Goal: Transaction & Acquisition: Purchase product/service

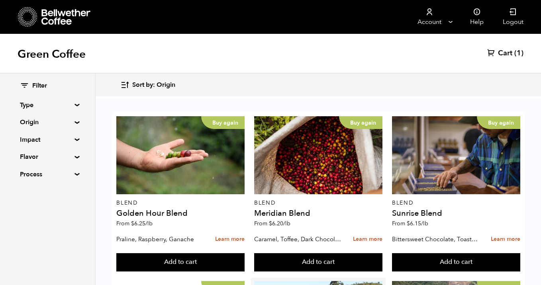
scroll to position [394, 0]
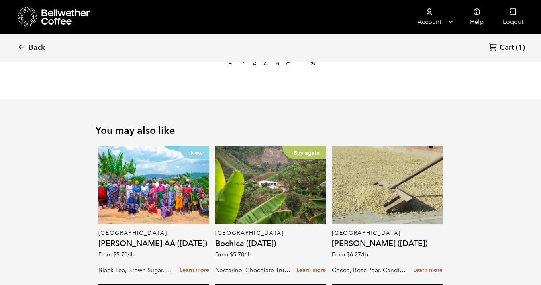
scroll to position [1069, 0]
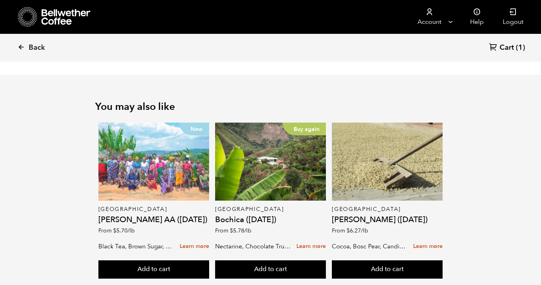
click at [157, 141] on div "New" at bounding box center [153, 162] width 111 height 78
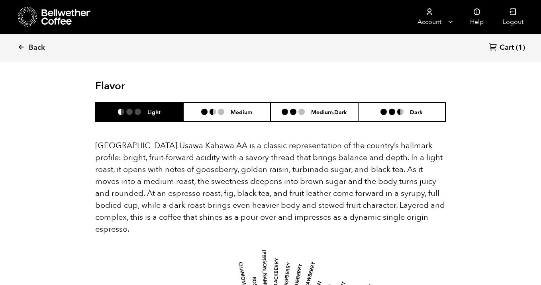
scroll to position [538, 0]
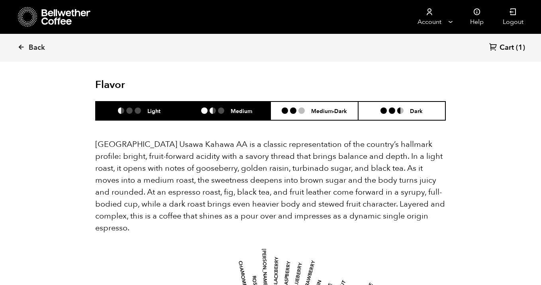
click at [248, 108] on h6 "Medium" at bounding box center [242, 111] width 22 height 7
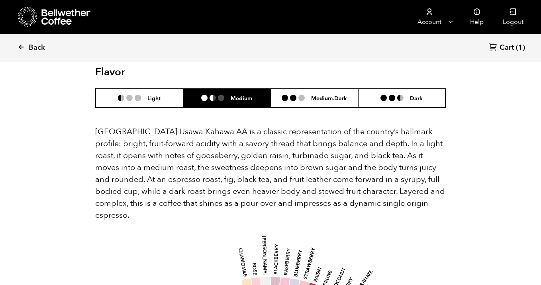
scroll to position [554, 0]
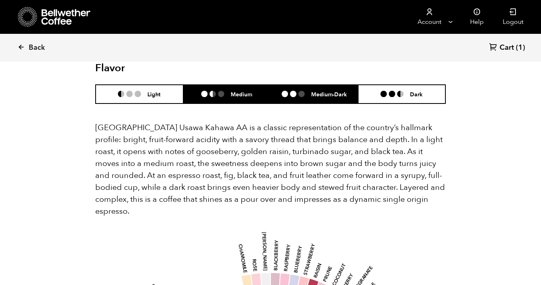
click at [314, 91] on h6 "Medium-Dark" at bounding box center [329, 94] width 36 height 7
click at [239, 91] on h6 "Medium" at bounding box center [242, 94] width 22 height 7
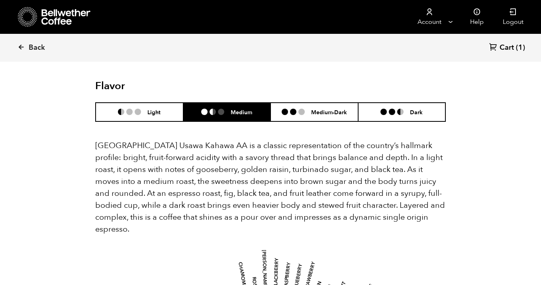
scroll to position [523, 0]
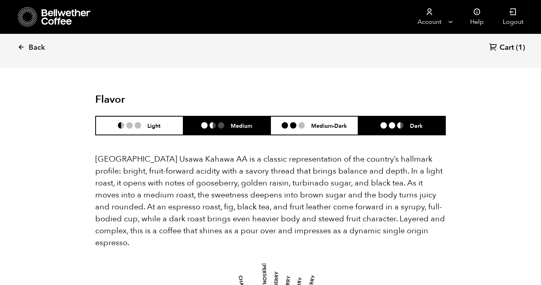
click at [390, 116] on li "Dark" at bounding box center [402, 125] width 88 height 19
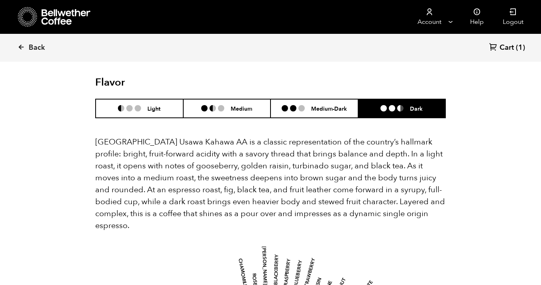
scroll to position [539, 0]
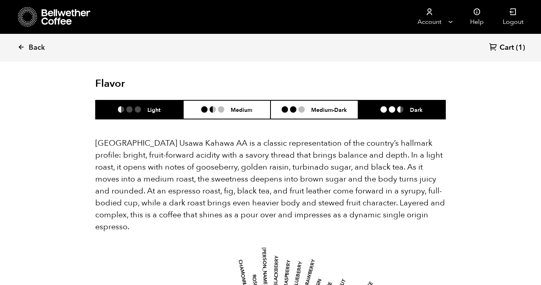
click at [145, 106] on ul at bounding box center [132, 109] width 29 height 6
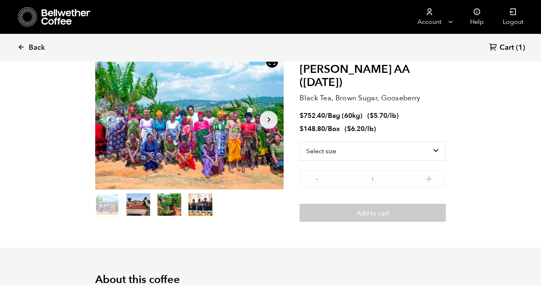
scroll to position [0, 0]
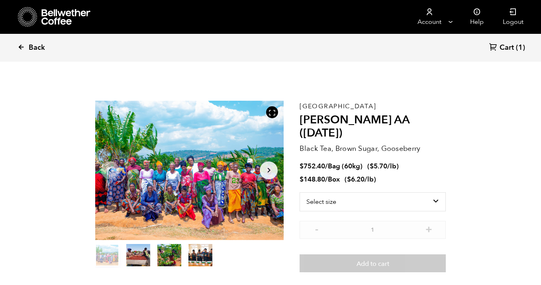
click at [20, 47] on icon at bounding box center [21, 46] width 7 height 7
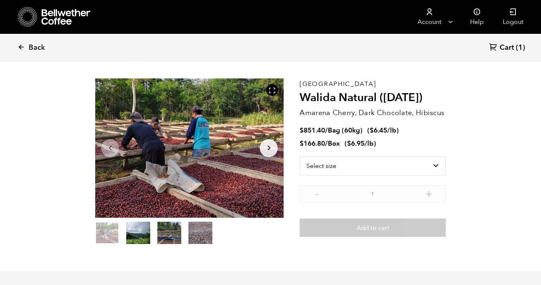
scroll to position [24, 0]
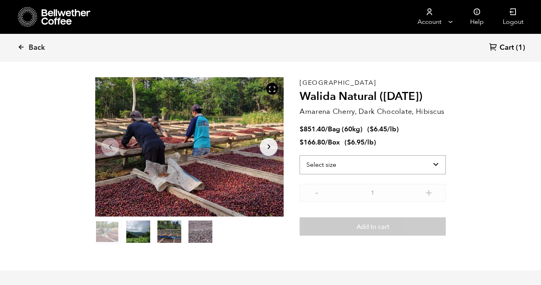
click at [379, 162] on select "Select size Bag (60kg) (132 lbs) Box (24 lbs)" at bounding box center [373, 164] width 146 height 19
click at [21, 47] on icon at bounding box center [21, 46] width 7 height 7
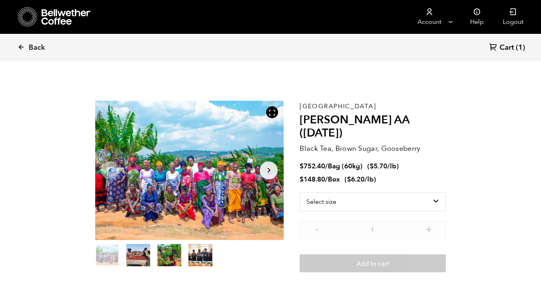
scroll to position [347, 341]
click at [391, 192] on select "Select size Bag (60kg) (132 lbs) Box (24 lbs)" at bounding box center [373, 201] width 146 height 19
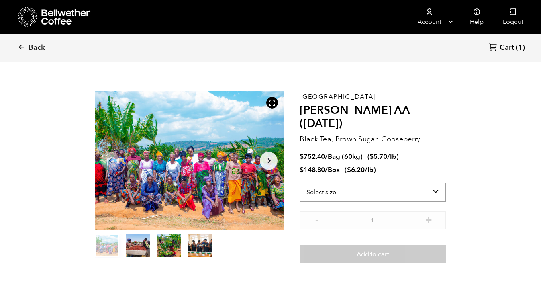
scroll to position [16, 0]
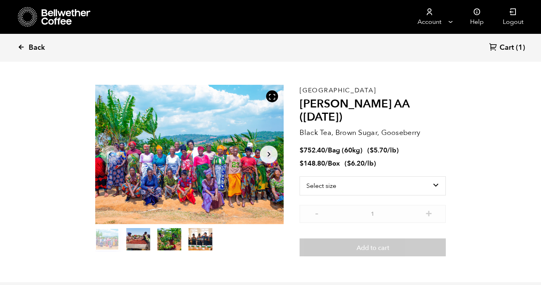
click at [21, 46] on icon at bounding box center [21, 46] width 7 height 7
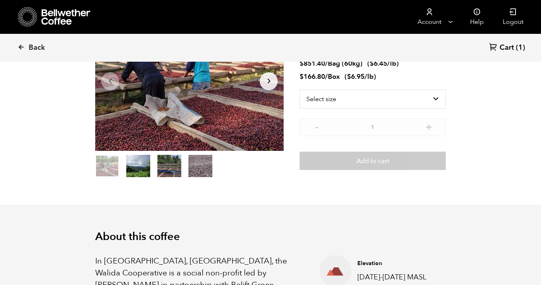
scroll to position [91, 0]
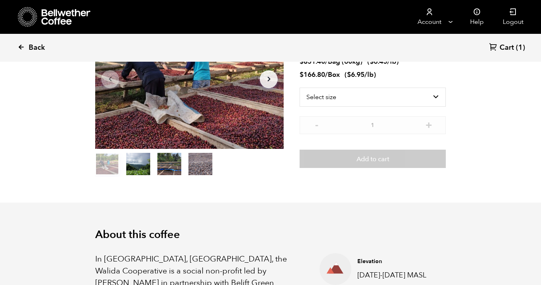
click at [19, 46] on icon at bounding box center [21, 46] width 7 height 7
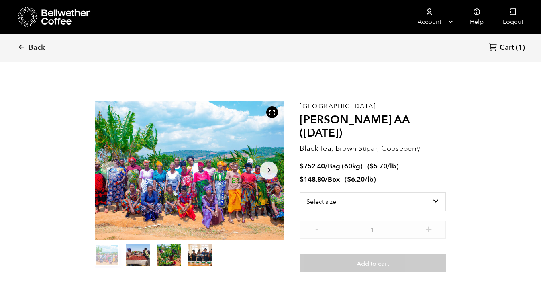
scroll to position [347, 341]
click at [19, 46] on icon at bounding box center [21, 46] width 7 height 7
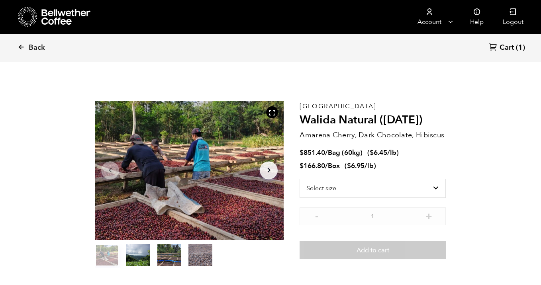
scroll to position [347, 341]
click at [21, 43] on icon at bounding box center [21, 46] width 7 height 7
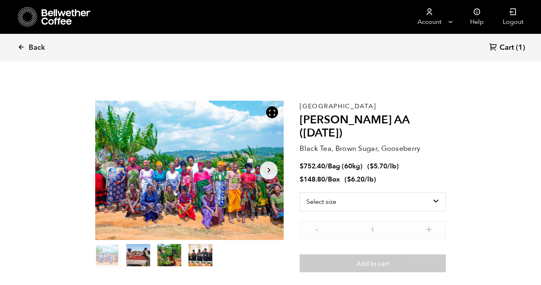
scroll to position [347, 341]
click at [21, 43] on icon at bounding box center [21, 46] width 7 height 7
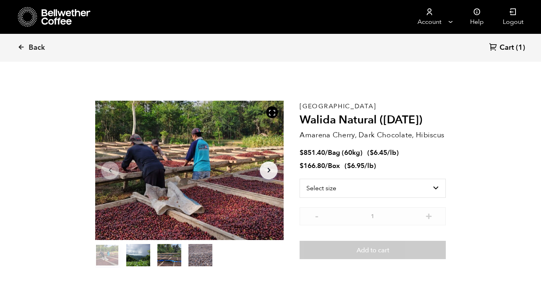
scroll to position [347, 341]
click at [25, 18] on icon at bounding box center [28, 17] width 20 height 20
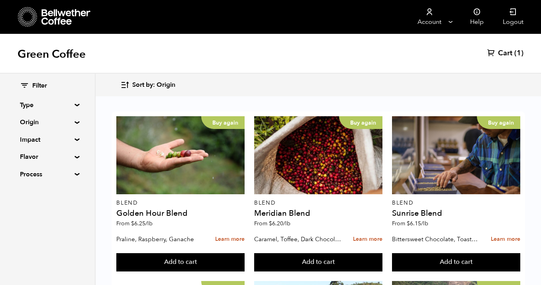
scroll to position [836, 0]
drag, startPoint x: 393, startPoint y: 191, endPoint x: 504, endPoint y: 204, distance: 112.0
copy div "[GEOGRAPHIC_DATA] [PERSON_NAME] AA ([DATE])"
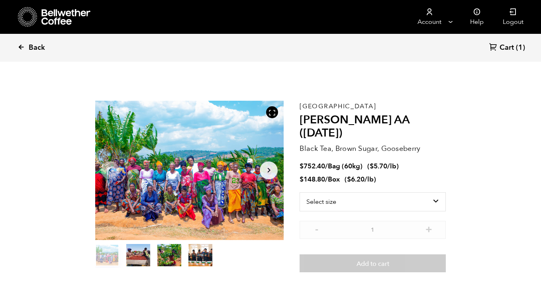
click at [22, 47] on icon at bounding box center [21, 46] width 7 height 7
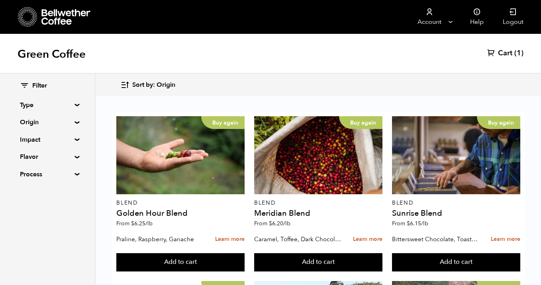
scroll to position [391, 0]
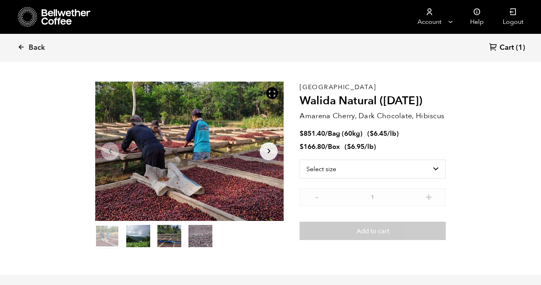
scroll to position [18, 0]
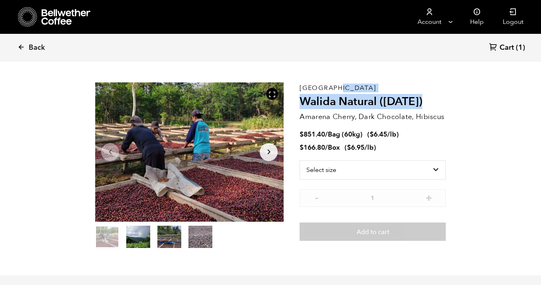
drag, startPoint x: 300, startPoint y: 88, endPoint x: 437, endPoint y: 100, distance: 138.0
click at [437, 100] on div "East Java Walida Natural (JAN 25) Amarena Cherry, Dark Chocolate, Hibiscus $ 85…" at bounding box center [373, 165] width 146 height 167
copy div "East Java Walida Natural (JAN 25)"
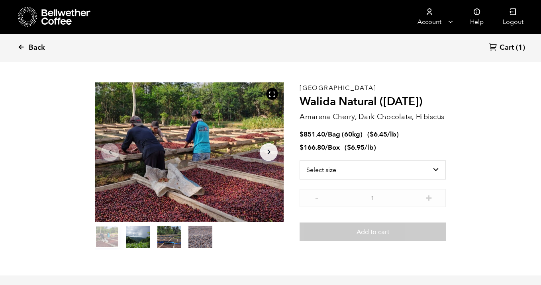
click at [21, 45] on icon at bounding box center [21, 46] width 7 height 7
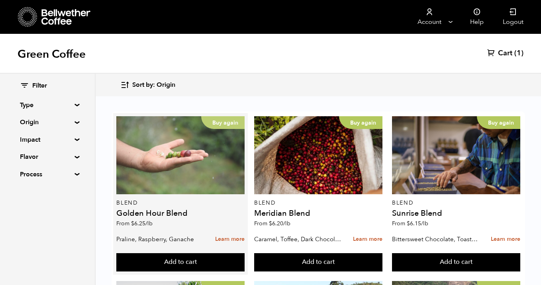
click at [181, 143] on div "Buy again" at bounding box center [180, 155] width 128 height 78
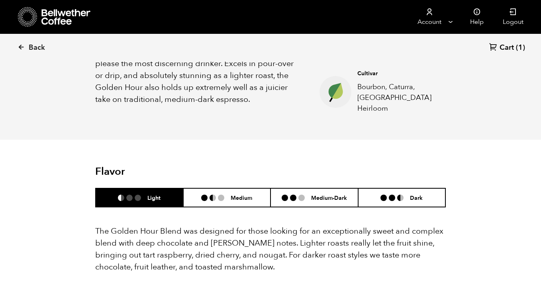
scroll to position [361, 0]
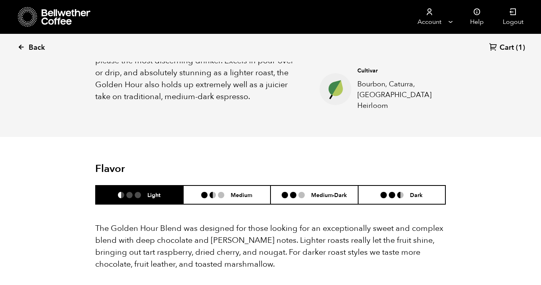
click at [22, 47] on icon at bounding box center [21, 46] width 7 height 7
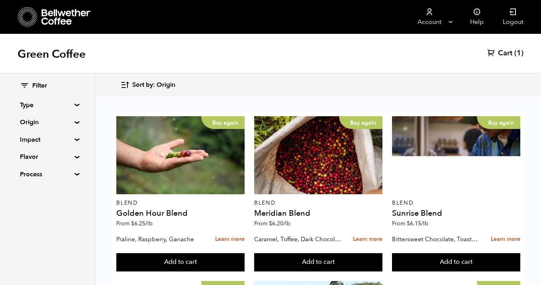
scroll to position [836, 0]
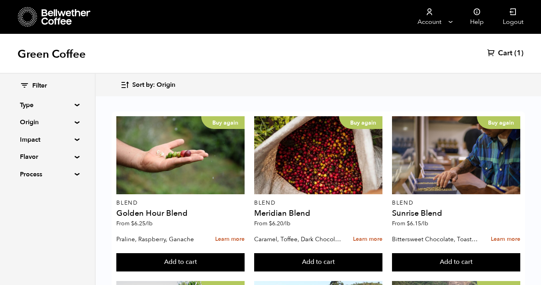
click at [31, 119] on summary "Origin" at bounding box center [47, 123] width 55 height 10
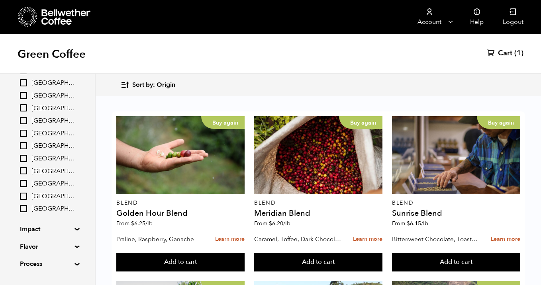
scroll to position [69, 0]
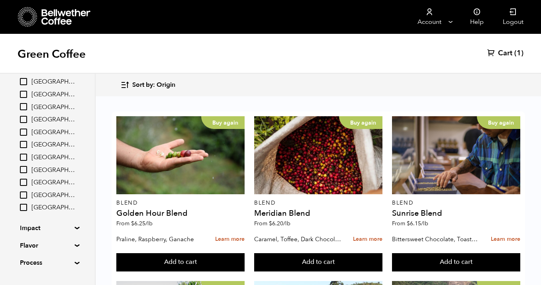
click at [245, 253] on button "Add to cart" at bounding box center [180, 262] width 128 height 18
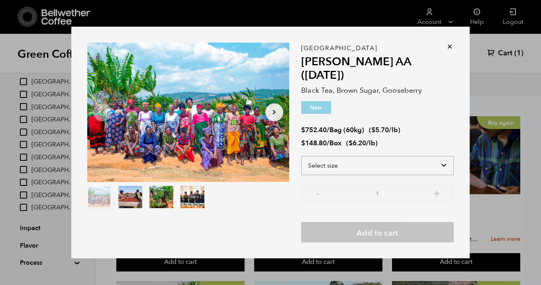
click at [383, 161] on select "Select size Bag (60kg) (132 lbs) Box (24 lbs)" at bounding box center [377, 165] width 153 height 19
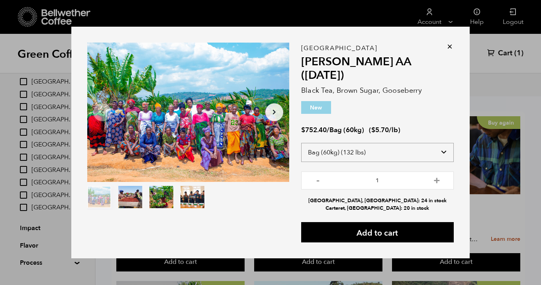
click at [387, 143] on select "Select size Bag (60kg) (132 lbs) Box (24 lbs)" at bounding box center [377, 152] width 153 height 19
select select "box"
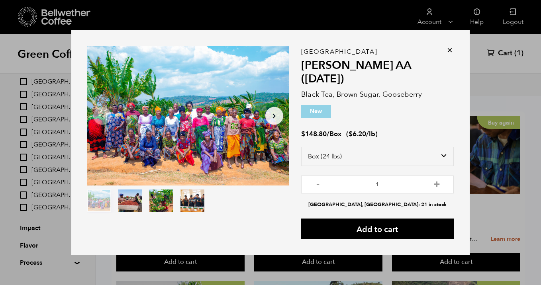
click at [451, 54] on icon at bounding box center [450, 50] width 8 height 8
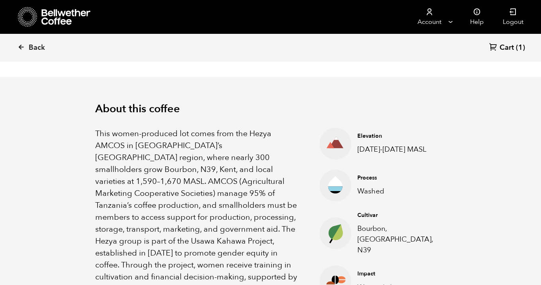
scroll to position [229, 0]
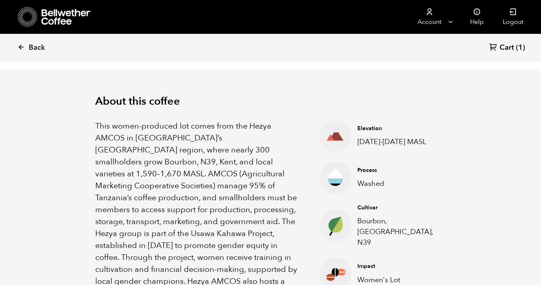
click at [394, 275] on p "Women's Lot" at bounding box center [395, 280] width 76 height 11
copy div "Women's Lot"
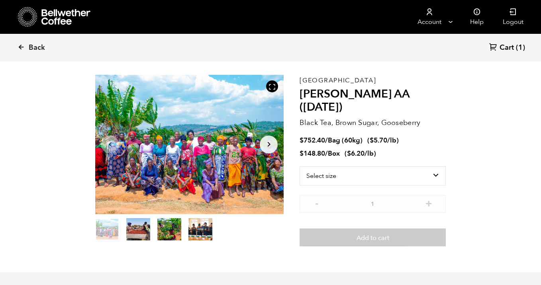
scroll to position [0, 0]
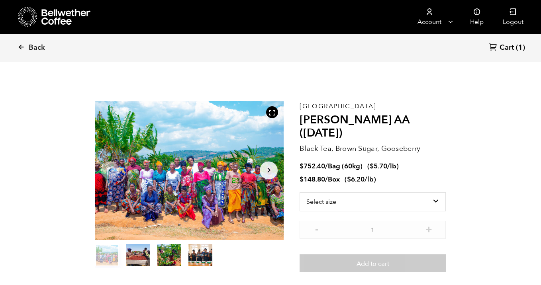
click at [321, 106] on p "[GEOGRAPHIC_DATA]" at bounding box center [373, 106] width 146 height 0
click at [357, 108] on div "[GEOGRAPHIC_DATA] Usawa Kahawa AA ([DATE]) Black Tea, Brown Sugar, Gooseberry $…" at bounding box center [373, 187] width 146 height 172
click at [332, 106] on p "[GEOGRAPHIC_DATA]" at bounding box center [373, 106] width 146 height 0
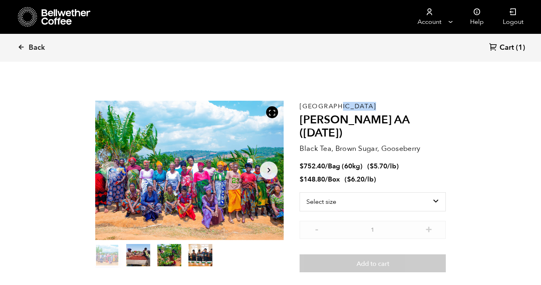
click at [332, 106] on p "[GEOGRAPHIC_DATA]" at bounding box center [373, 106] width 146 height 0
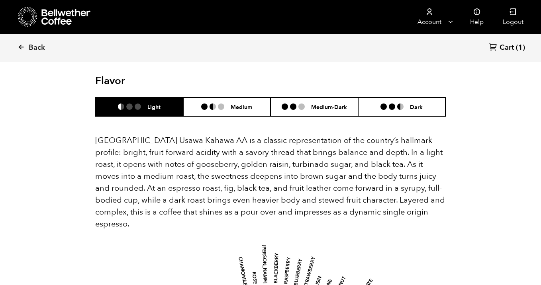
scroll to position [546, 0]
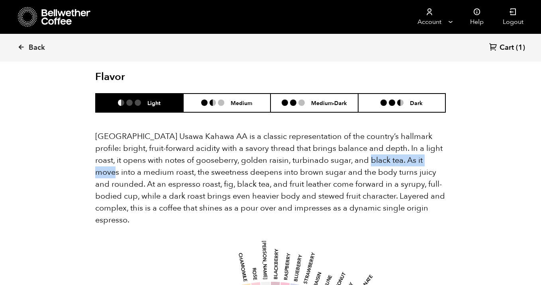
drag, startPoint x: 350, startPoint y: 145, endPoint x: 90, endPoint y: 152, distance: 259.5
click at [175, 145] on p "[GEOGRAPHIC_DATA] Usawa Kahawa AA is a classic representation of the country’s …" at bounding box center [270, 179] width 351 height 96
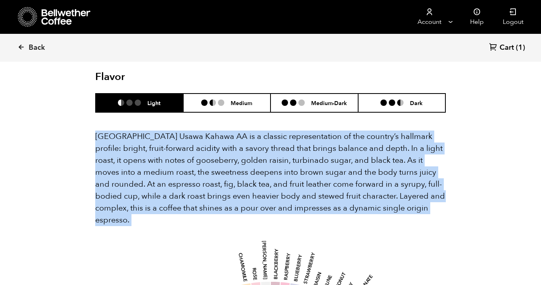
click at [175, 145] on p "[GEOGRAPHIC_DATA] Usawa Kahawa AA is a classic representation of the country’s …" at bounding box center [270, 179] width 351 height 96
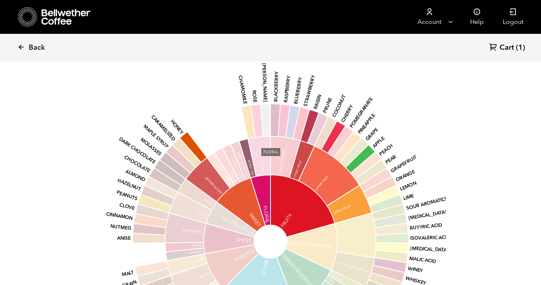
scroll to position [725, 0]
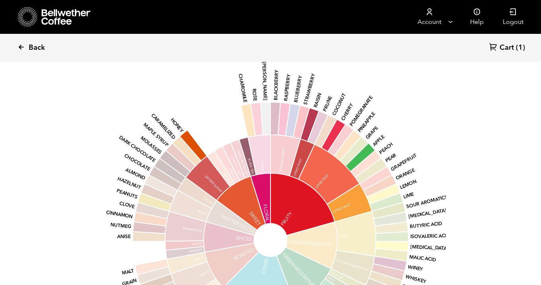
click at [21, 47] on icon at bounding box center [21, 46] width 7 height 7
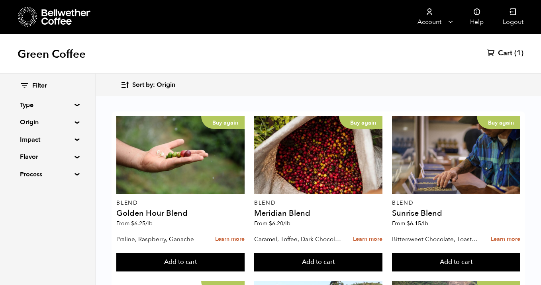
scroll to position [396, 0]
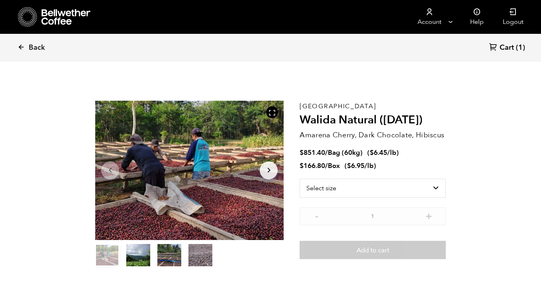
scroll to position [347, 341]
click at [317, 135] on p "Amarena Cherry, Dark Chocolate, Hibiscus" at bounding box center [373, 135] width 146 height 11
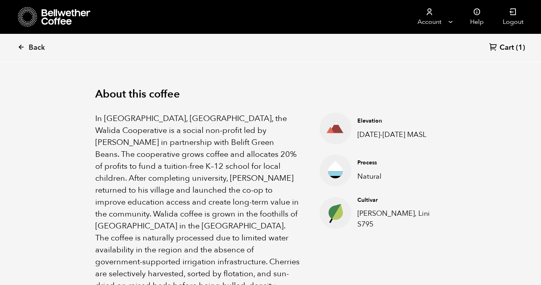
scroll to position [254, 0]
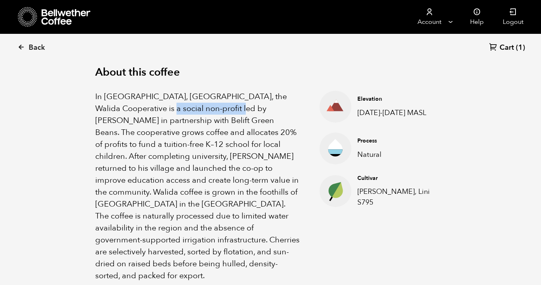
drag, startPoint x: 123, startPoint y: 107, endPoint x: 198, endPoint y: 107, distance: 75.3
click at [198, 107] on p "In Tlogosari Village, East Java, the Walida Cooperative is a social non-profit …" at bounding box center [197, 186] width 204 height 191
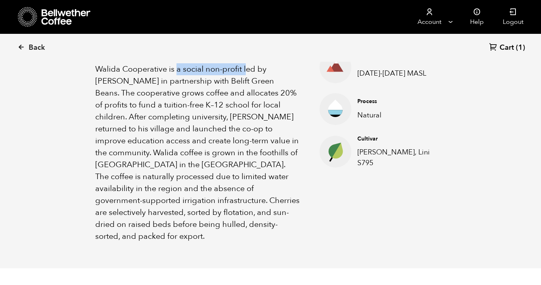
scroll to position [293, 0]
click at [224, 147] on p "In Tlogosari Village, East Java, the Walida Cooperative is a social non-profit …" at bounding box center [197, 147] width 204 height 191
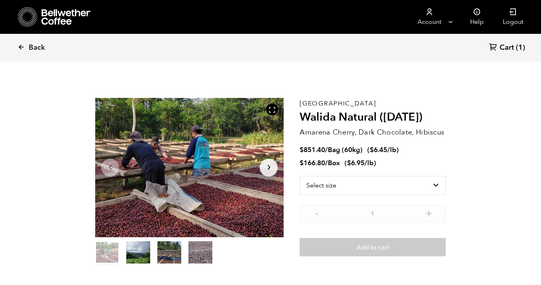
scroll to position [0, 0]
